Goal: Task Accomplishment & Management: Use online tool/utility

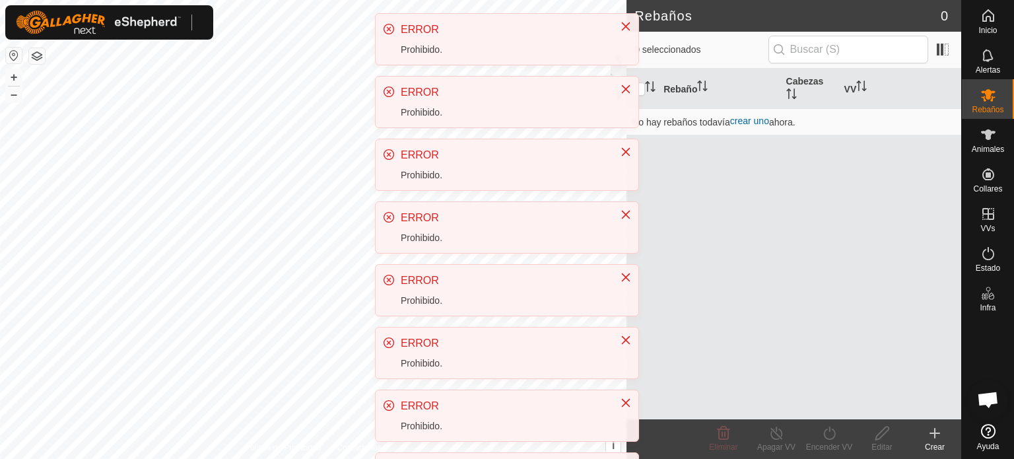
scroll to position [248, 0]
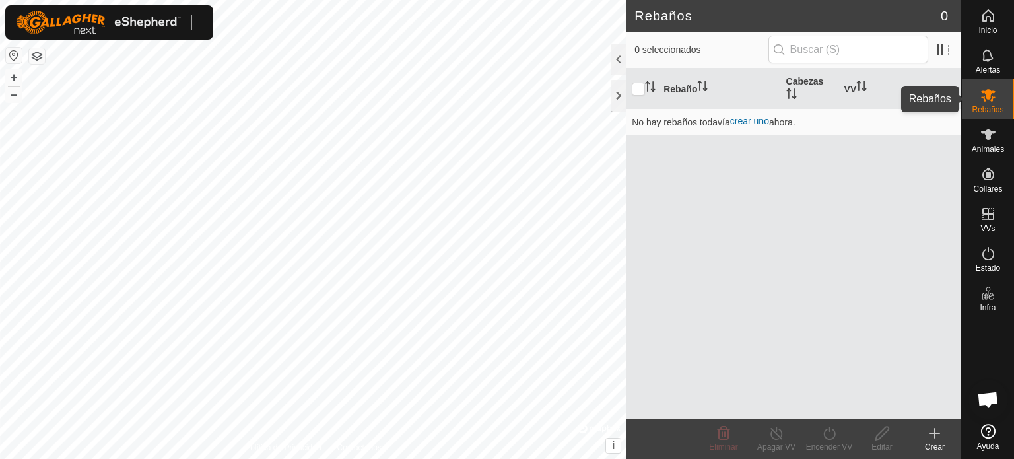
click at [984, 106] on font "Rebaños" at bounding box center [987, 109] width 32 height 9
click at [990, 137] on icon at bounding box center [988, 135] width 16 height 16
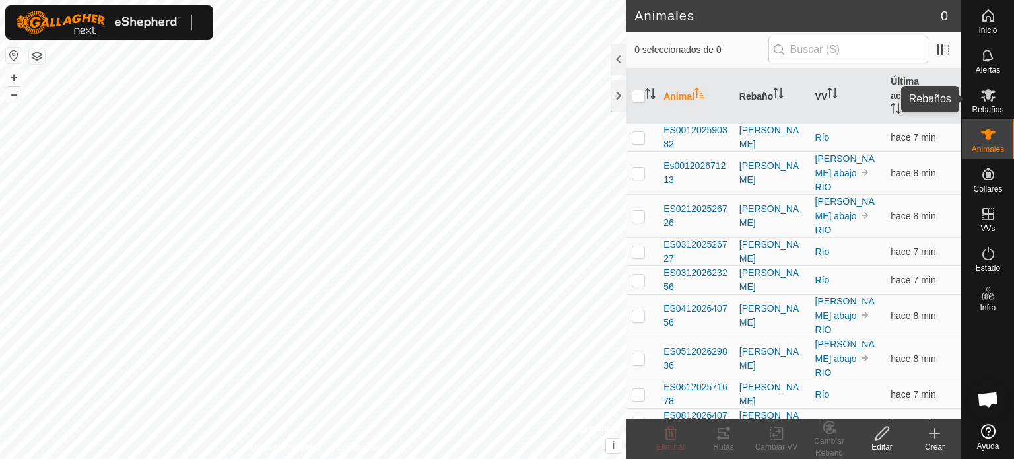
click at [990, 102] on icon at bounding box center [988, 95] width 16 height 16
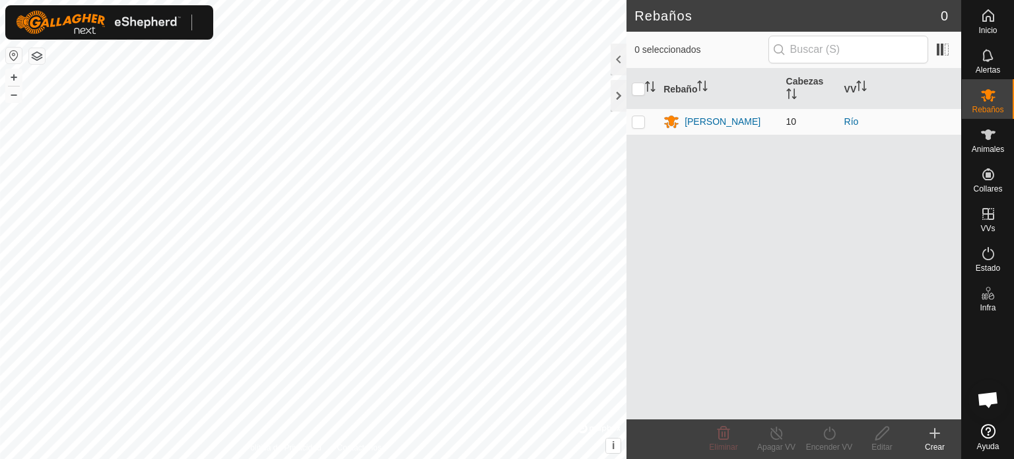
click at [638, 125] on p-checkbox at bounding box center [637, 121] width 13 height 11
checkbox input "true"
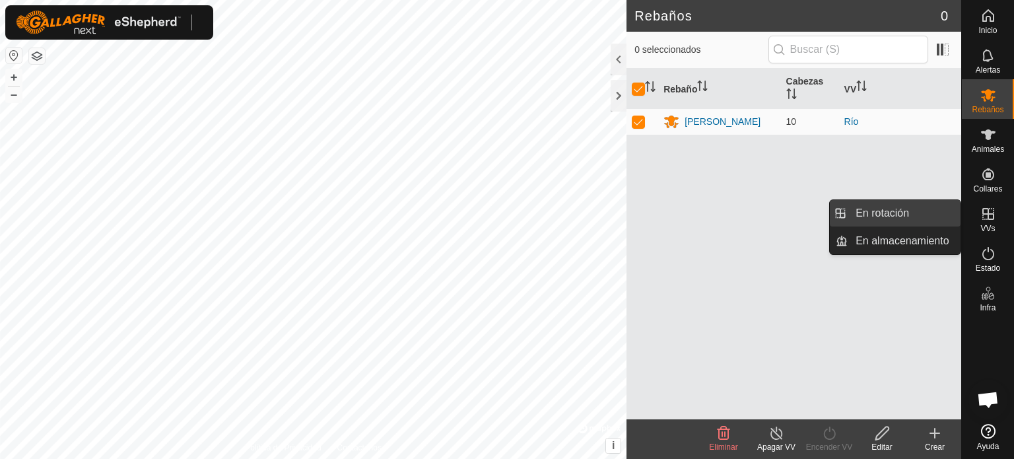
click at [900, 218] on link "En rotación" at bounding box center [903, 213] width 113 height 26
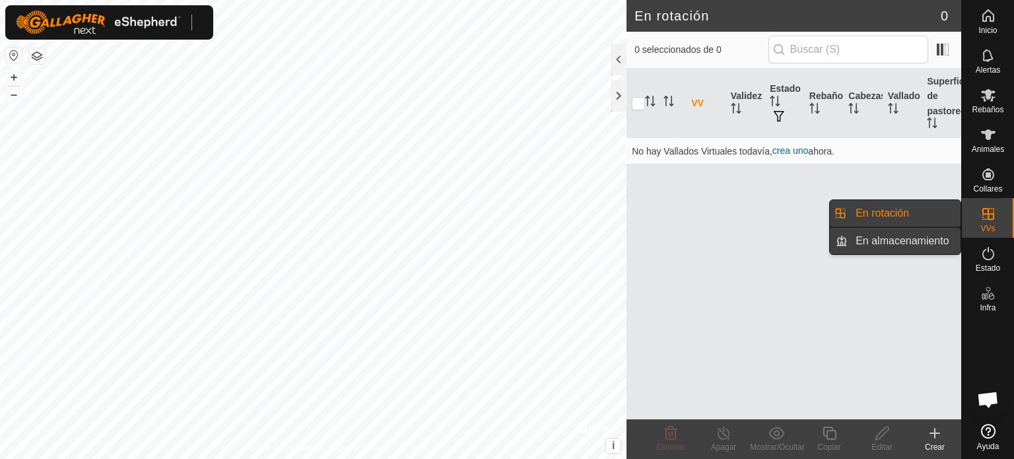
click at [892, 238] on link "En almacenamiento" at bounding box center [903, 241] width 113 height 26
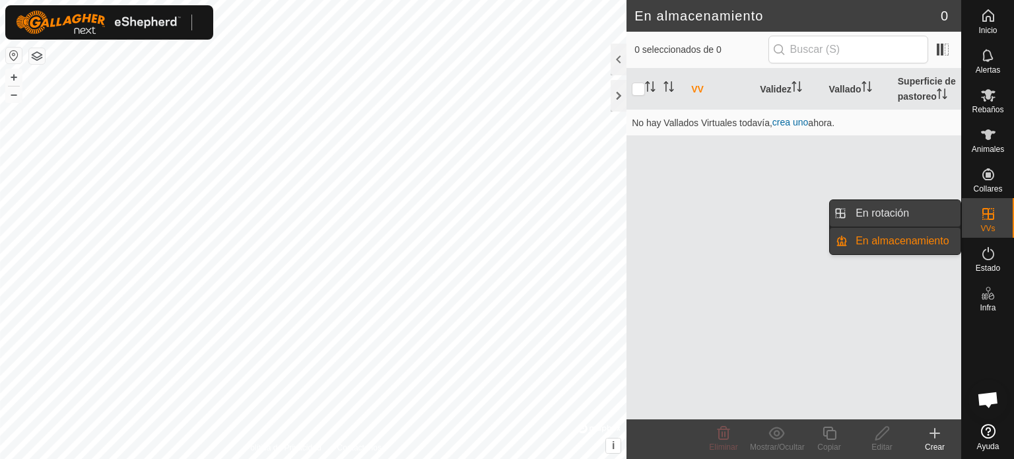
click at [879, 214] on link "En rotación" at bounding box center [903, 213] width 113 height 26
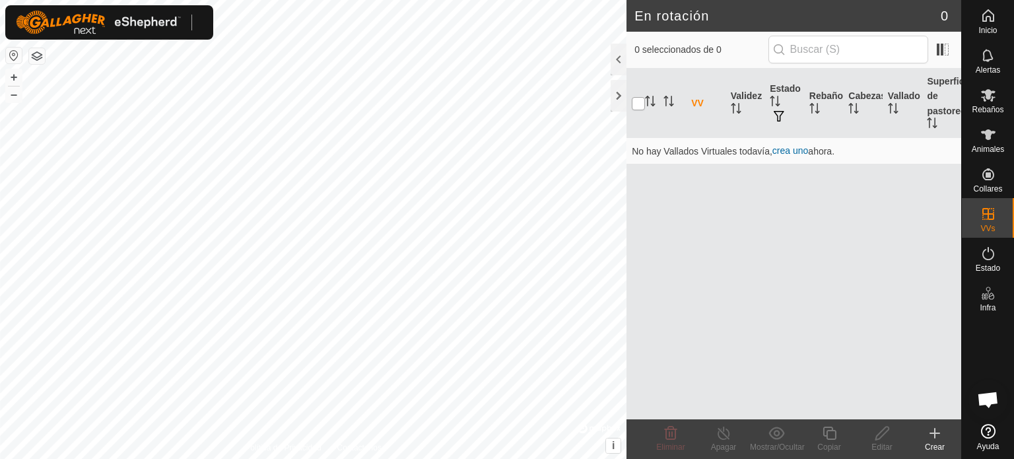
click at [641, 103] on input "checkbox" at bounding box center [637, 103] width 13 height 13
click at [637, 106] on input "checkbox" at bounding box center [637, 103] width 13 height 13
checkbox input "false"
click at [984, 108] on font "Rebaños" at bounding box center [987, 109] width 32 height 9
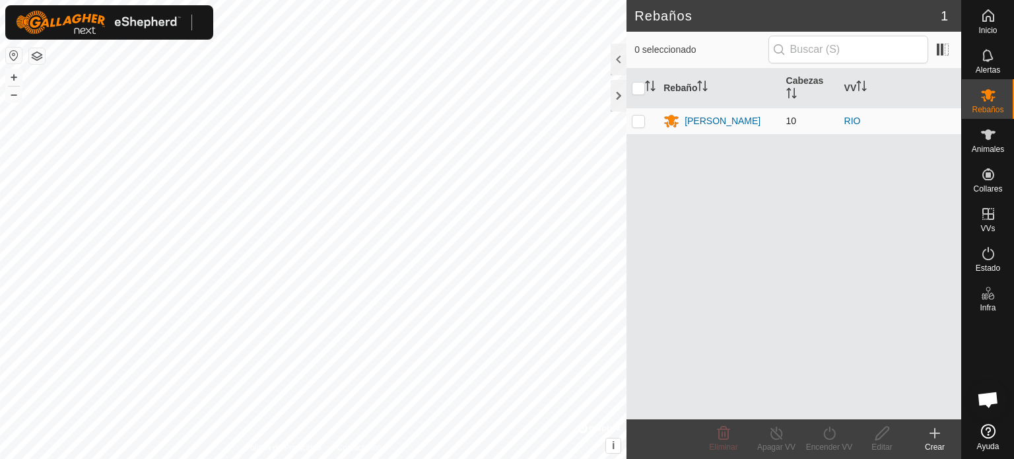
click at [635, 125] on p-checkbox at bounding box center [637, 120] width 13 height 11
checkbox input "true"
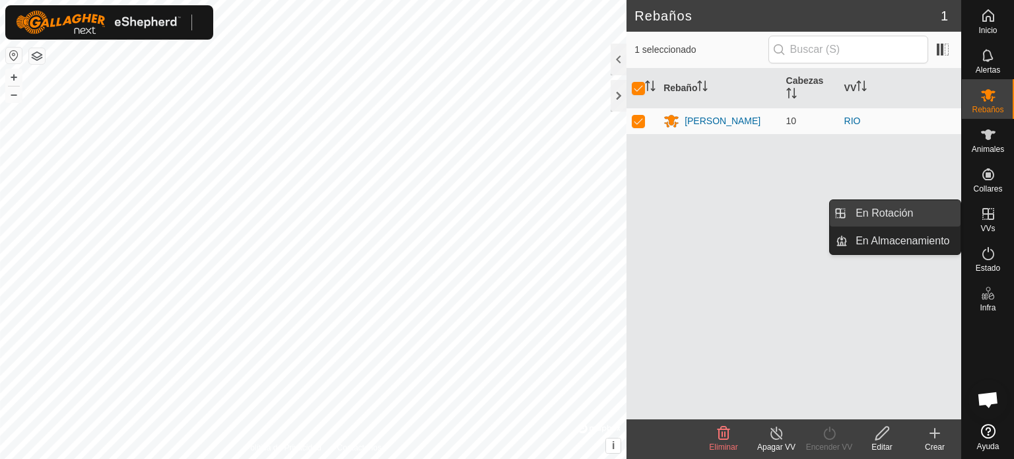
click at [914, 217] on link "En Rotación" at bounding box center [903, 213] width 113 height 26
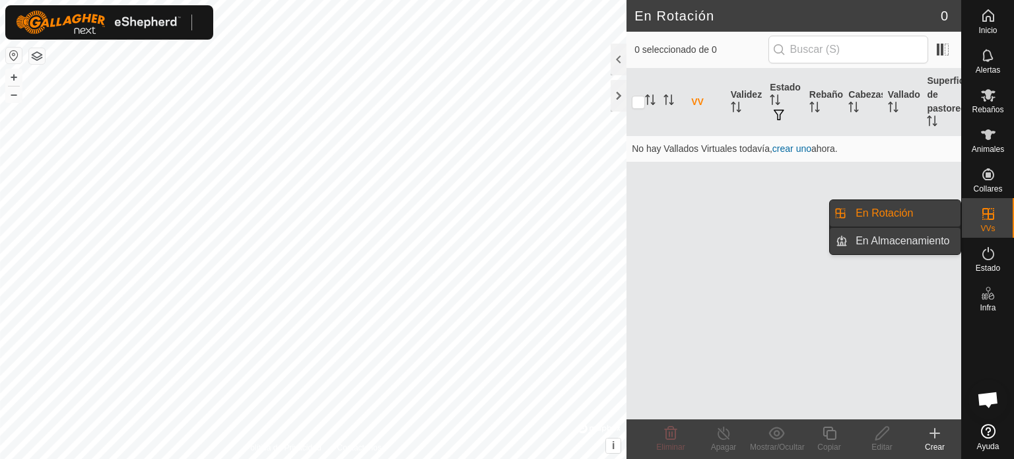
click at [929, 246] on link "En Almacenamiento" at bounding box center [903, 241] width 113 height 26
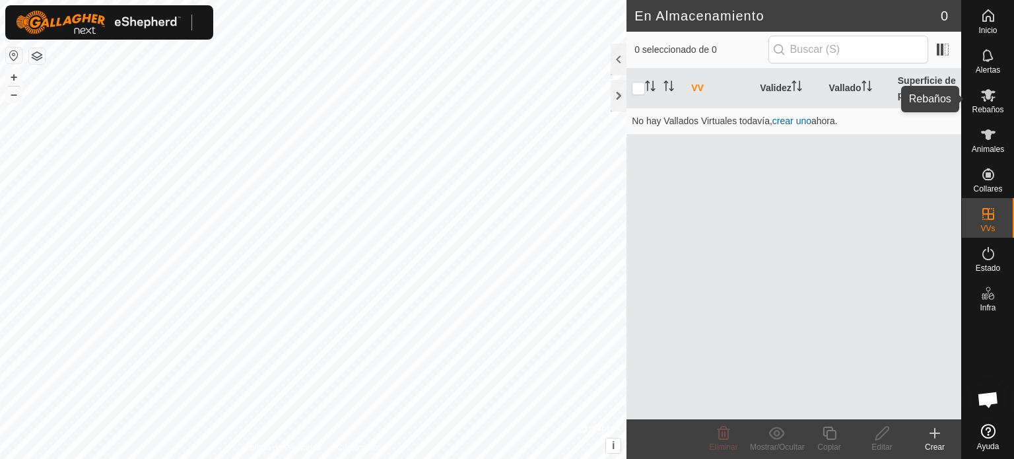
click at [988, 106] on span "Rebaños" at bounding box center [987, 110] width 32 height 8
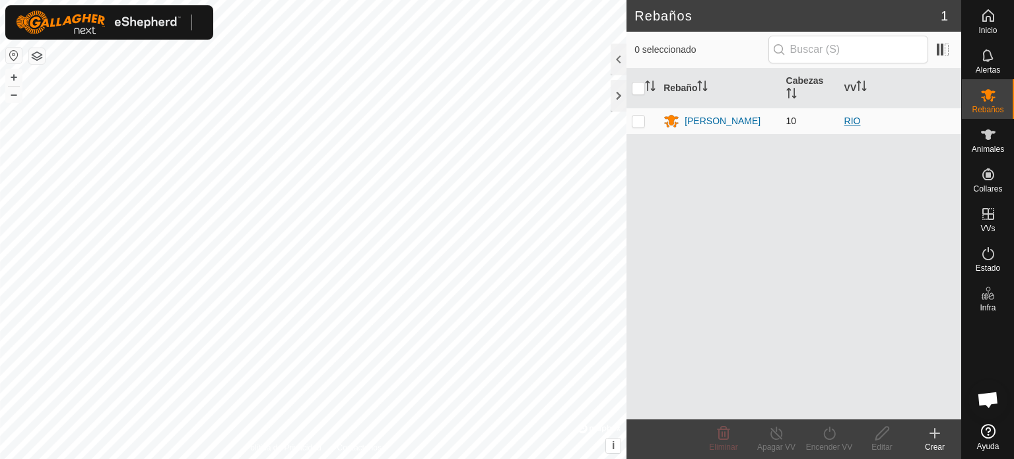
click at [850, 118] on link "RIO" at bounding box center [852, 120] width 16 height 11
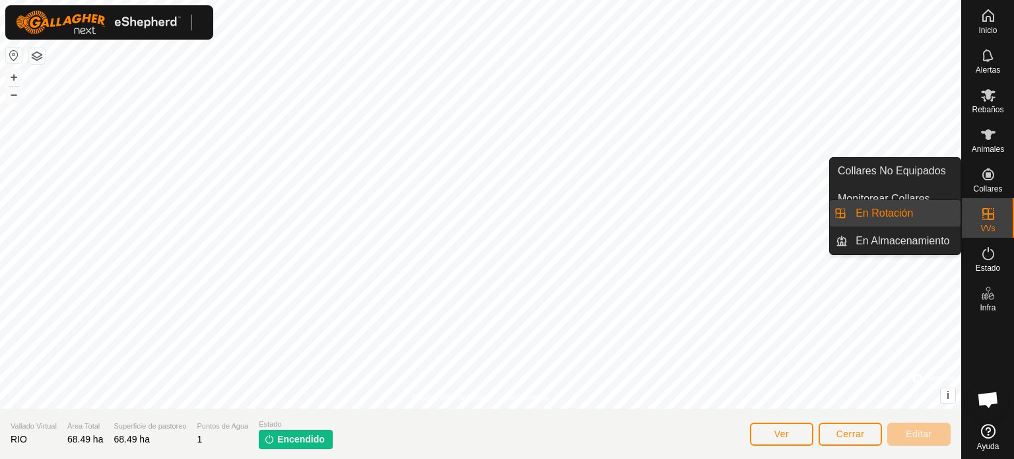
click at [929, 221] on link "En Rotación" at bounding box center [903, 213] width 113 height 26
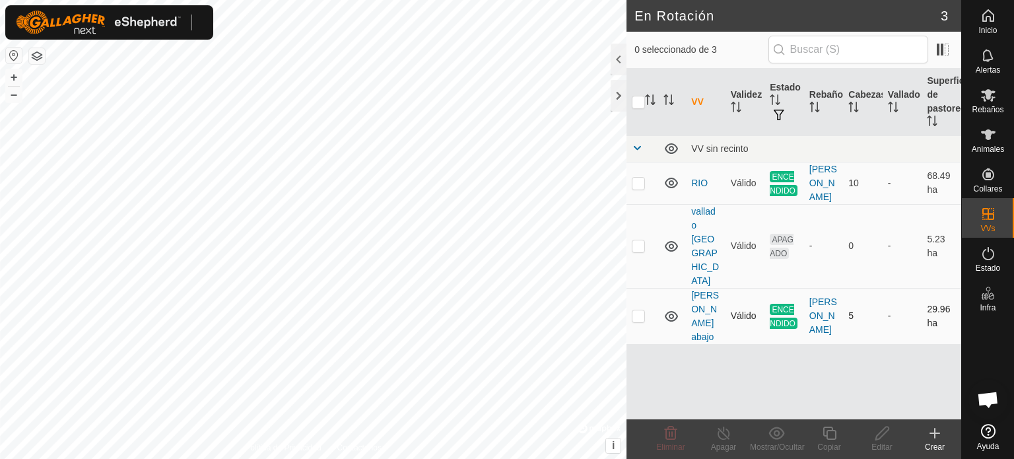
click at [635, 310] on p-checkbox at bounding box center [637, 315] width 13 height 11
checkbox input "true"
click at [698, 290] on link "[PERSON_NAME] abajo" at bounding box center [705, 316] width 28 height 52
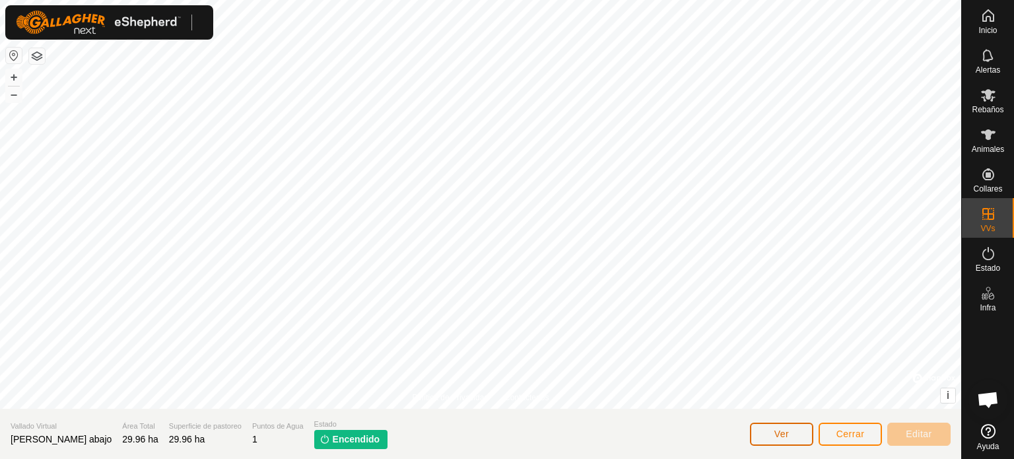
click at [786, 433] on span "Ver" at bounding box center [781, 433] width 15 height 11
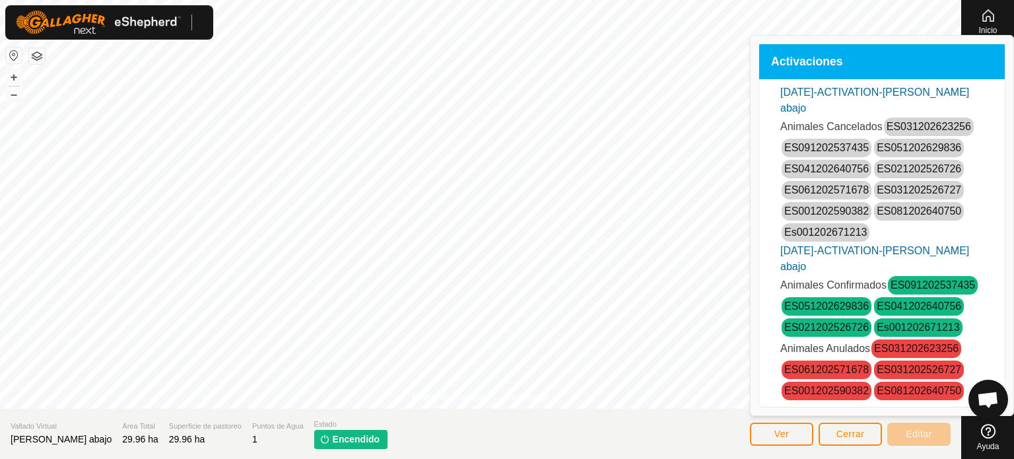
click at [811, 93] on link "[DATE]-ACTIVATION-[PERSON_NAME] abajo" at bounding box center [874, 99] width 189 height 27
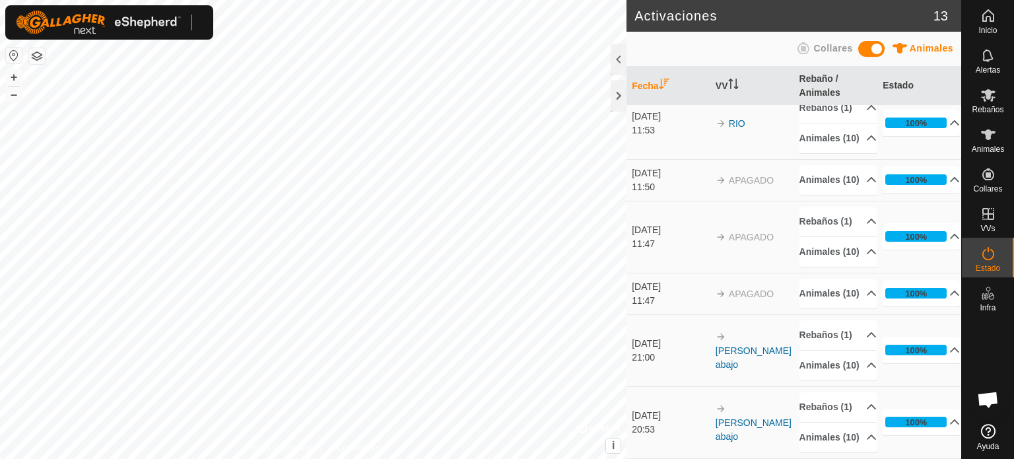
scroll to position [672, 0]
click at [618, 95] on div at bounding box center [618, 96] width 16 height 32
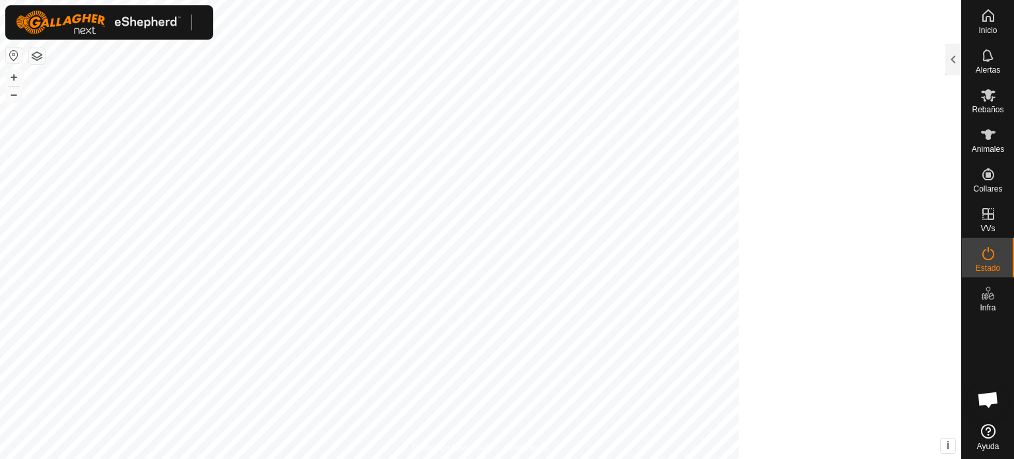
scroll to position [1998, 0]
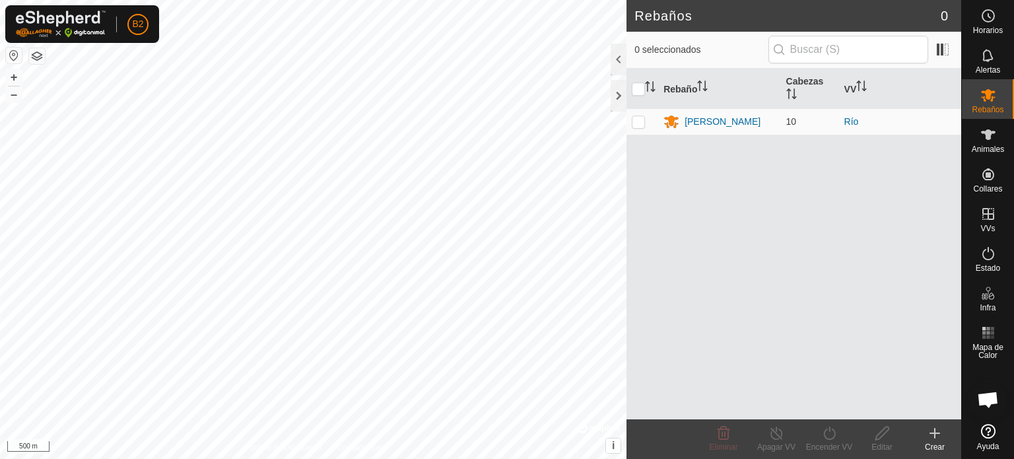
scroll to position [248, 0]
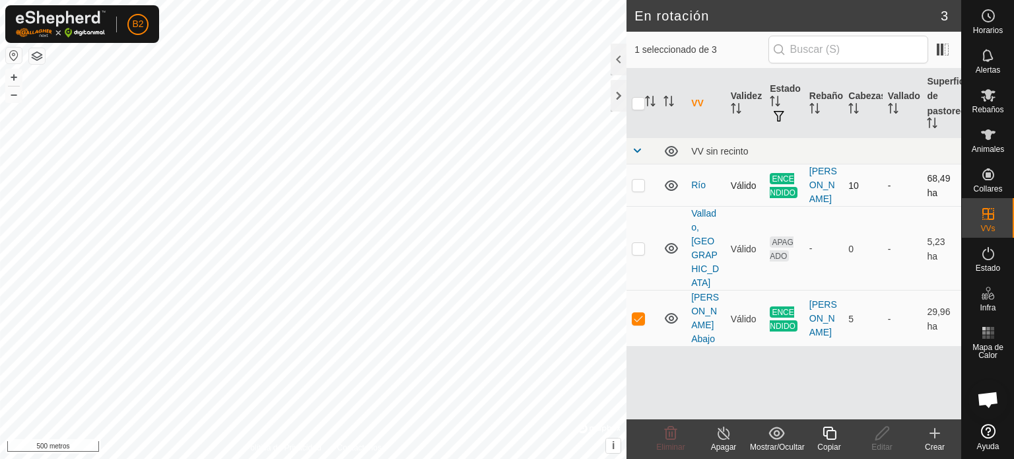
click at [636, 179] on p-checkbox at bounding box center [637, 184] width 13 height 11
checkbox input "true"
click at [635, 313] on p-checkbox at bounding box center [637, 318] width 13 height 11
click at [670, 313] on icon at bounding box center [670, 318] width 13 height 11
click at [645, 290] on td at bounding box center [642, 318] width 32 height 56
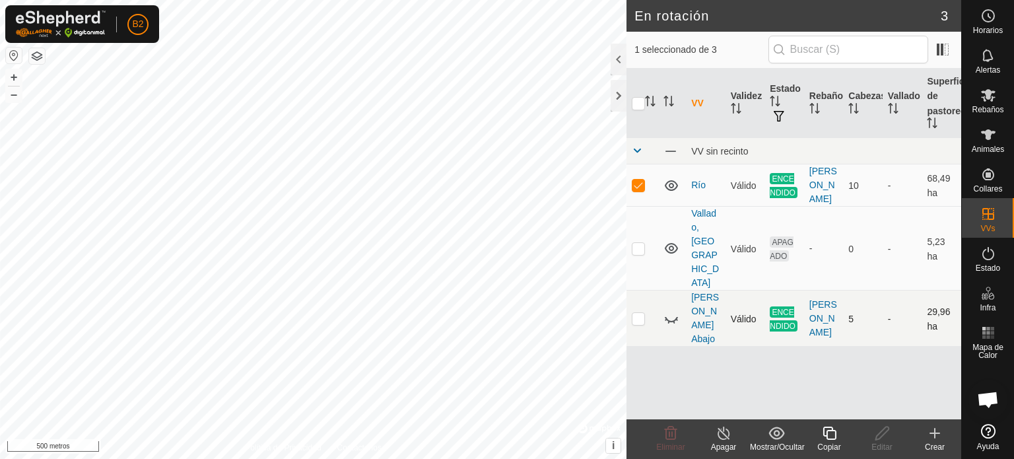
checkbox input "true"
click at [665, 310] on icon at bounding box center [671, 318] width 16 height 16
click at [638, 181] on p-checkbox at bounding box center [637, 184] width 13 height 11
checkbox input "false"
click at [726, 434] on icon at bounding box center [723, 433] width 16 height 16
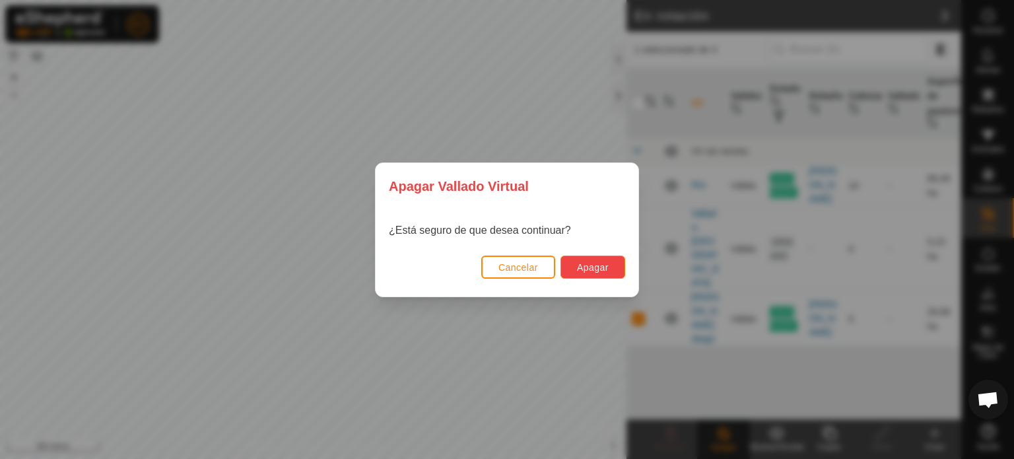
click at [606, 271] on font "Apagar" at bounding box center [593, 267] width 32 height 11
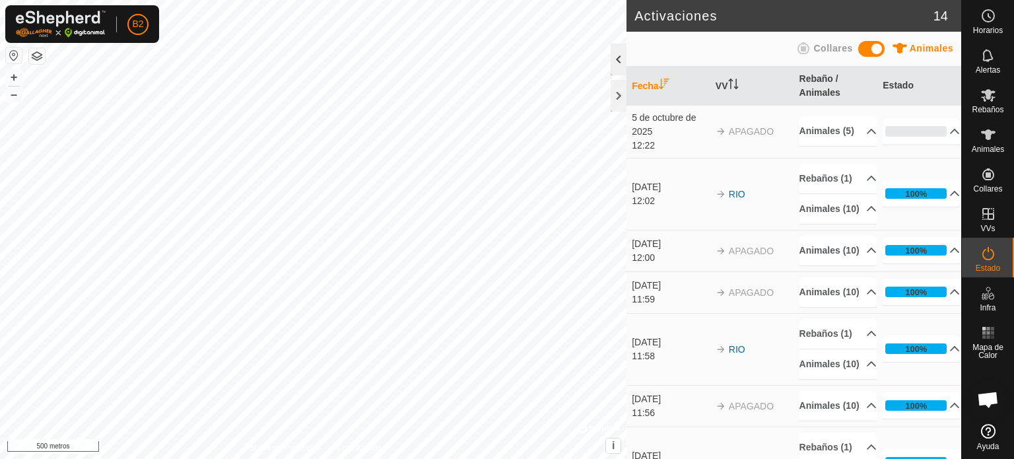
click at [616, 61] on div at bounding box center [618, 60] width 16 height 32
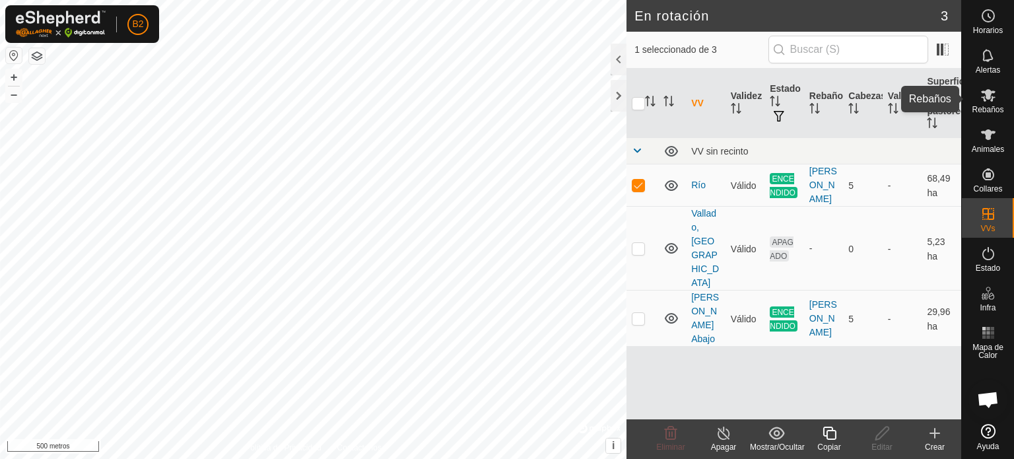
click at [991, 102] on icon at bounding box center [988, 95] width 16 height 16
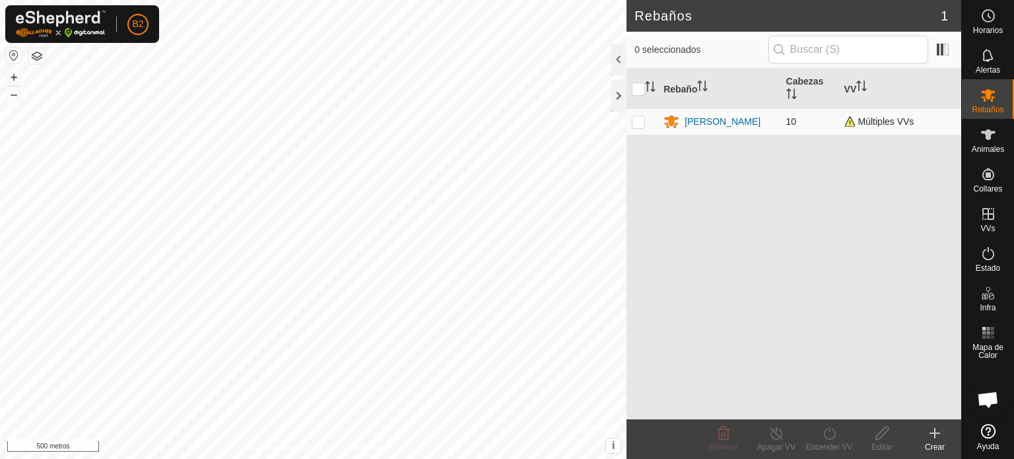
click at [636, 125] on p-checkbox at bounding box center [637, 121] width 13 height 11
checkbox input "true"
click at [824, 445] on font "Encender VV" at bounding box center [829, 446] width 47 height 9
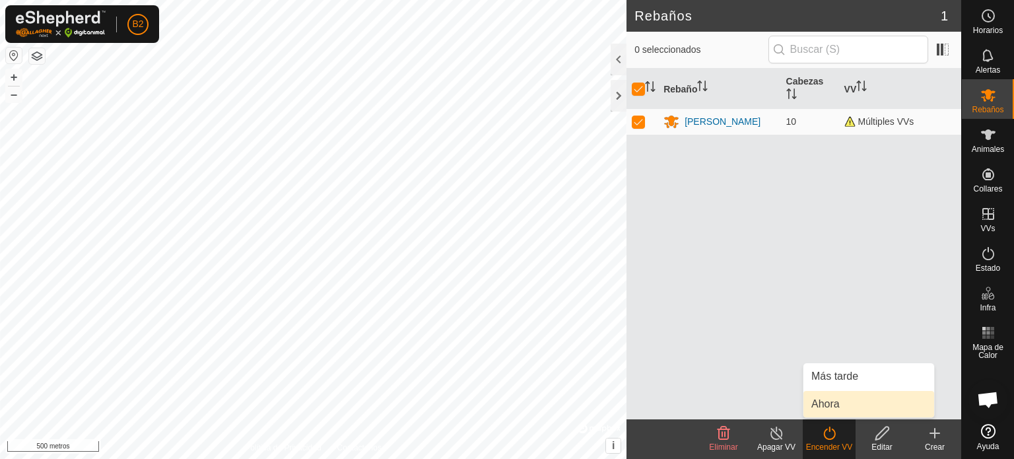
click at [822, 402] on link "Ahora" at bounding box center [868, 404] width 131 height 26
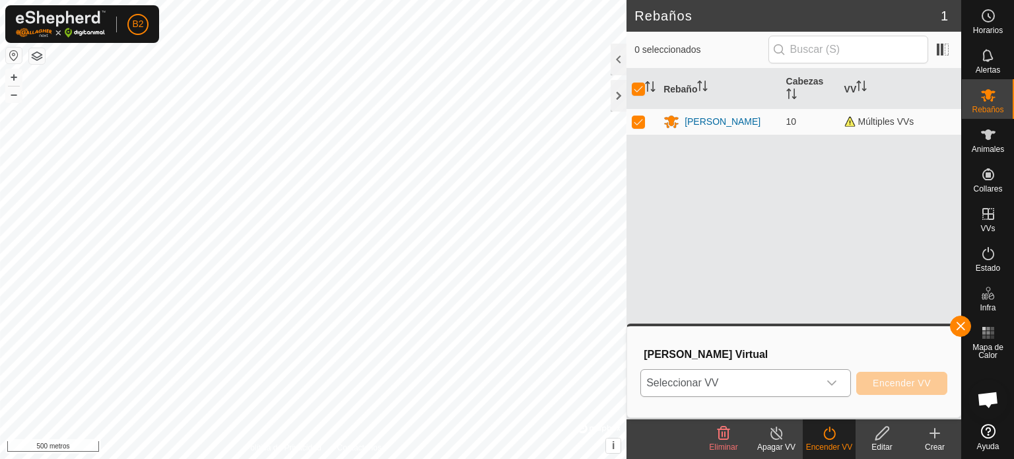
click at [831, 381] on icon "disparador desplegable" at bounding box center [831, 382] width 11 height 11
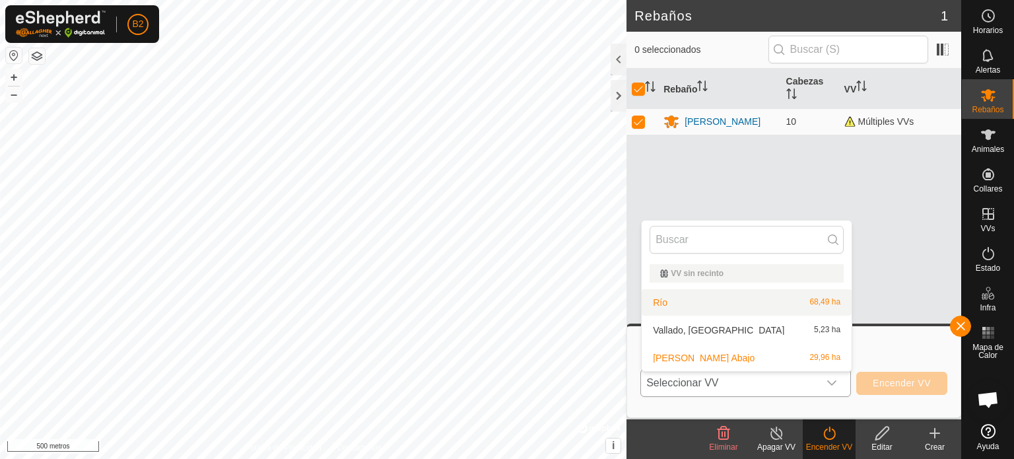
click at [670, 306] on li "Río 68,49 ha" at bounding box center [746, 302] width 210 height 26
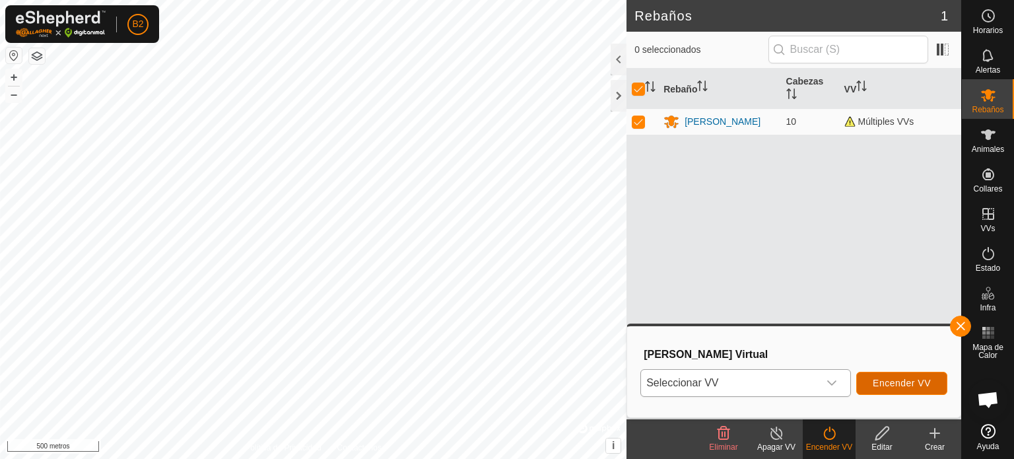
click at [918, 387] on font "Encender VV" at bounding box center [901, 382] width 58 height 11
